Goal: Go to known website: Access a specific website the user already knows

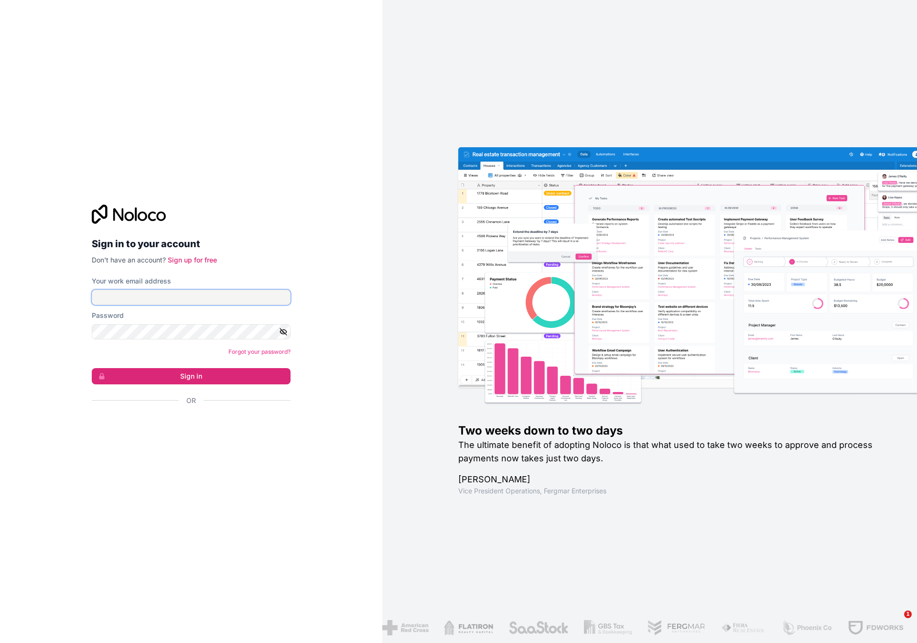
type input "**********"
click at [92, 368] on button "Sign in" at bounding box center [191, 376] width 199 height 16
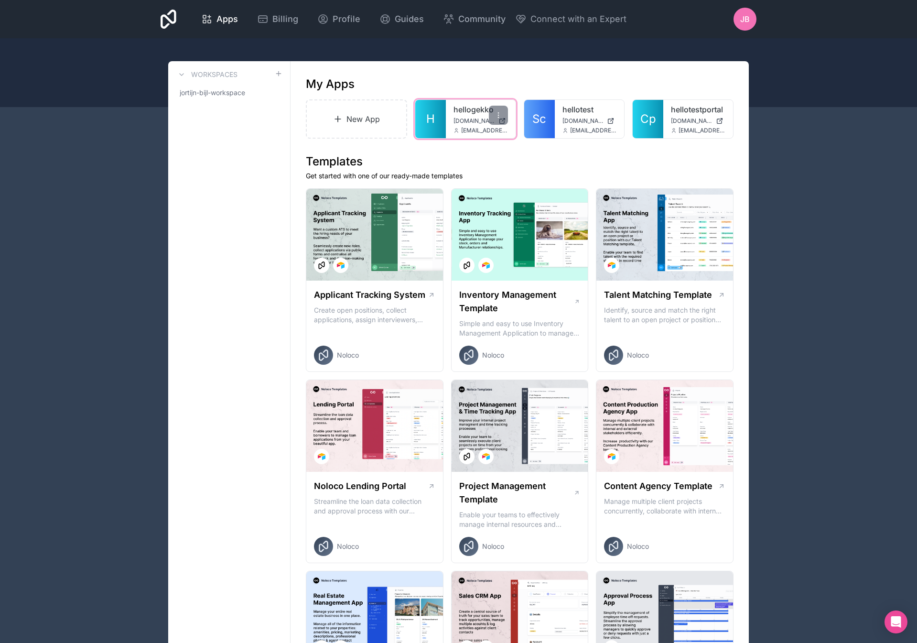
click at [446, 124] on div "hellogekko [DOMAIN_NAME] [EMAIL_ADDRESS][DOMAIN_NAME]" at bounding box center [481, 119] width 70 height 38
click at [441, 118] on link "H" at bounding box center [430, 119] width 31 height 38
